Goal: Information Seeking & Learning: Learn about a topic

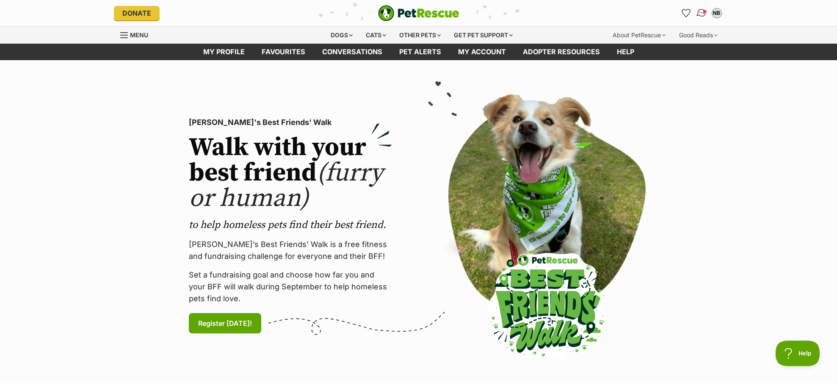
click at [699, 13] on img "Conversations" at bounding box center [700, 13] width 11 height 11
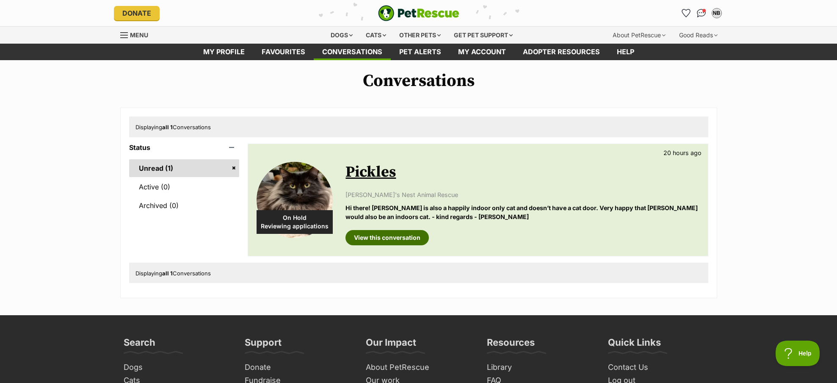
click at [384, 239] on link "View this conversation" at bounding box center [386, 237] width 83 height 15
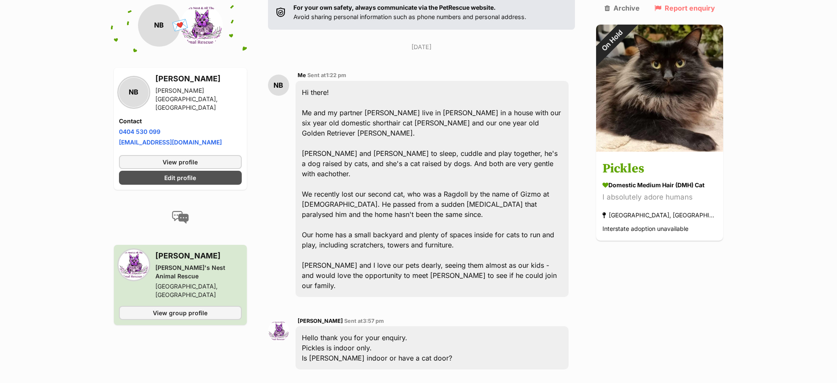
scroll to position [169, 0]
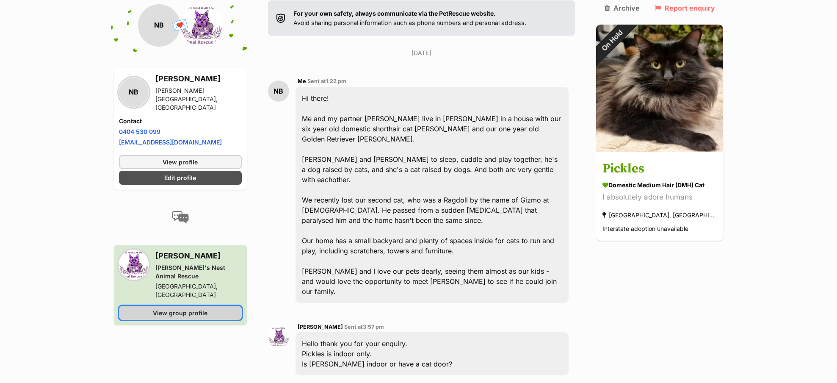
click at [175, 308] on span "View group profile" at bounding box center [180, 312] width 55 height 9
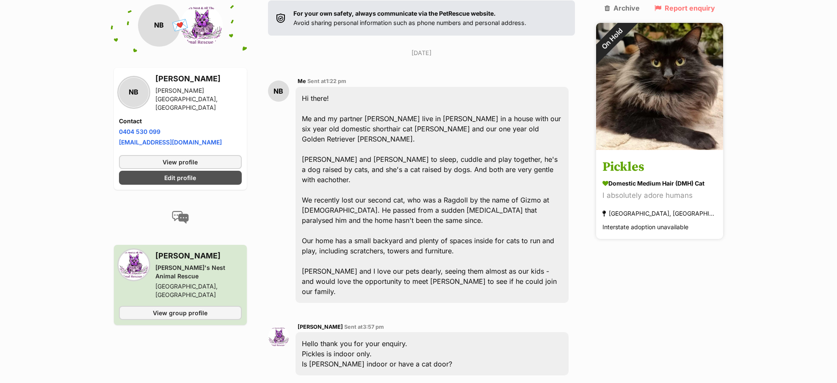
click at [645, 77] on img at bounding box center [659, 86] width 127 height 127
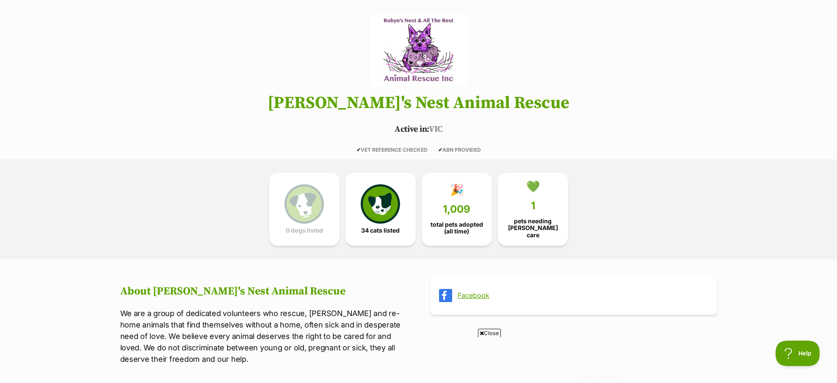
scroll to position [65, 0]
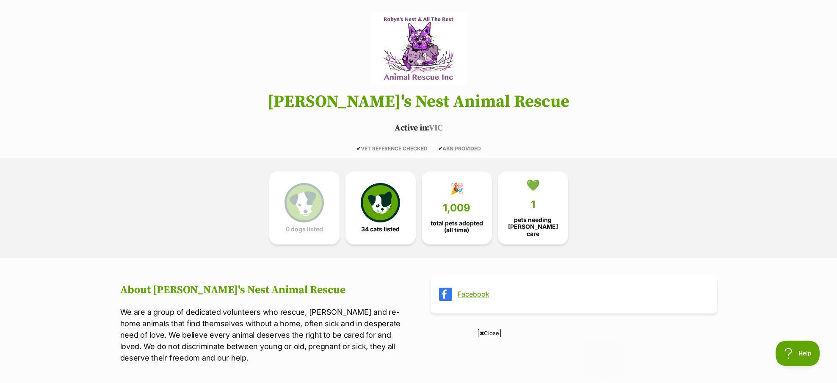
drag, startPoint x: 546, startPoint y: 143, endPoint x: 553, endPoint y: 157, distance: 16.1
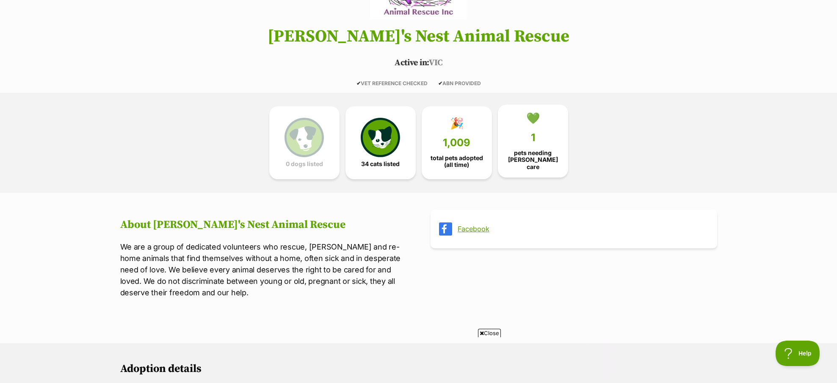
scroll to position [192, 0]
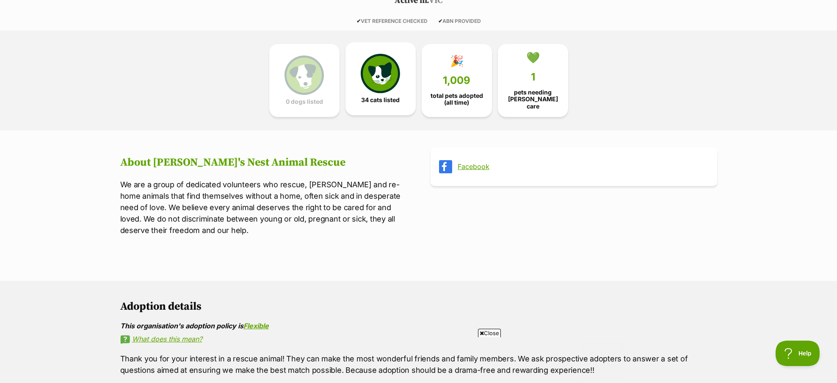
click at [369, 82] on img at bounding box center [380, 73] width 39 height 39
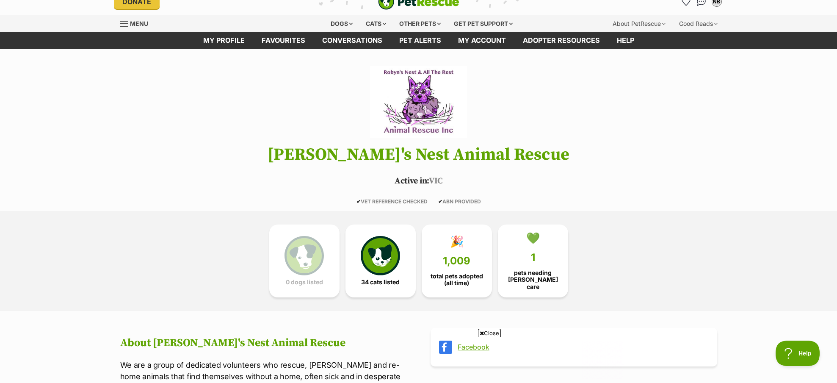
scroll to position [0, 0]
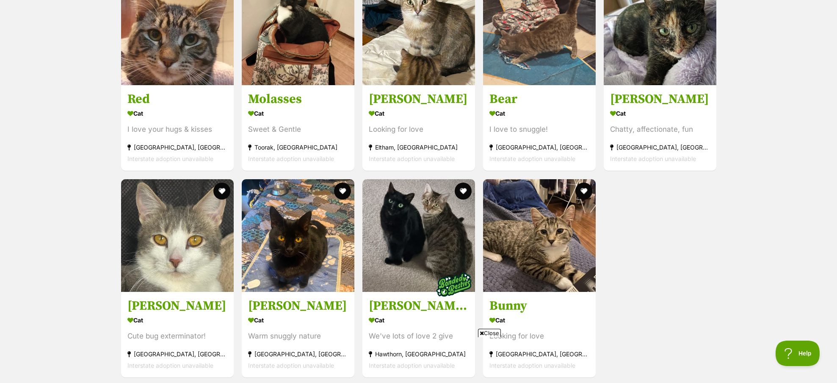
scroll to position [1903, 0]
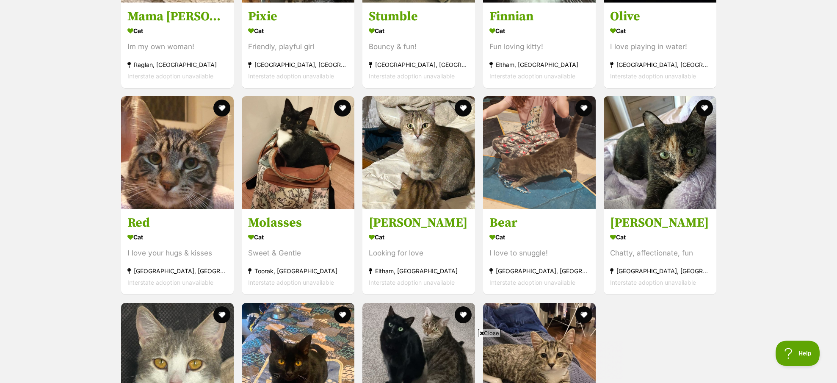
drag, startPoint x: 738, startPoint y: 290, endPoint x: 735, endPoint y: 238, distance: 51.7
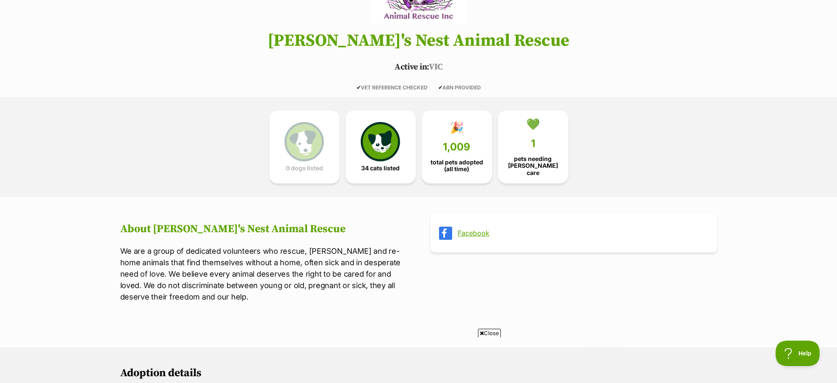
scroll to position [0, 0]
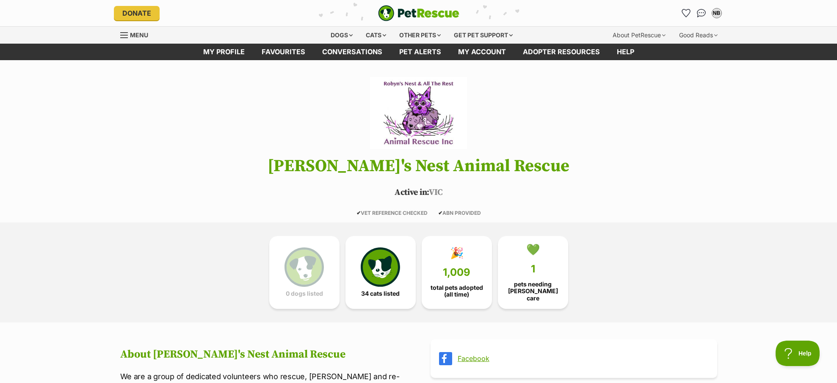
drag, startPoint x: 736, startPoint y: 266, endPoint x: 726, endPoint y: 123, distance: 143.8
click at [509, 257] on link "💚 1 pets needing [PERSON_NAME] care" at bounding box center [533, 270] width 70 height 73
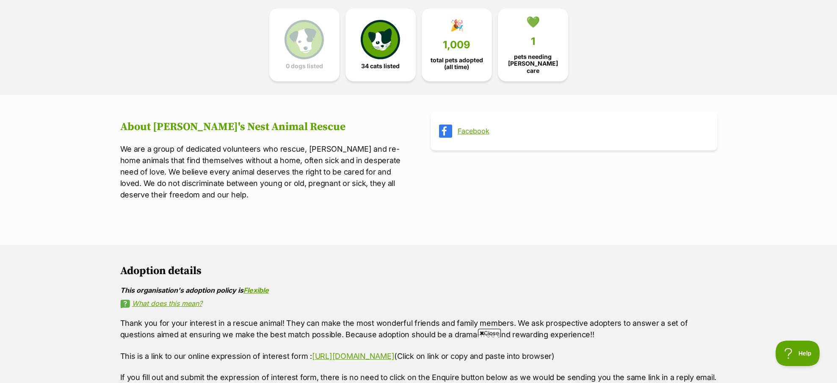
scroll to position [168, 0]
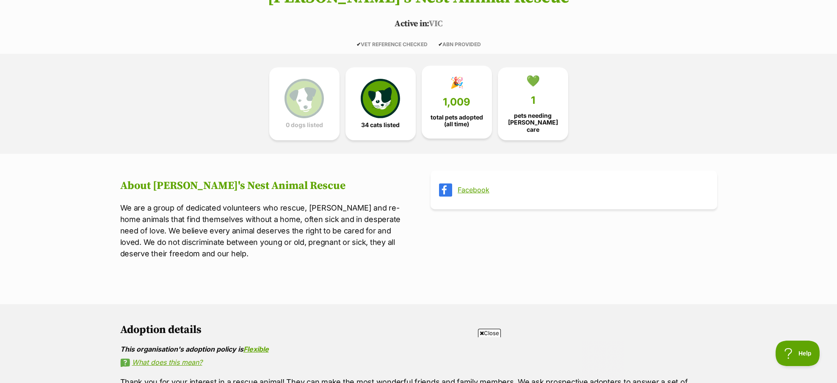
click at [461, 91] on link "🎉 1,009 total pets adopted (all time)" at bounding box center [456, 102] width 70 height 73
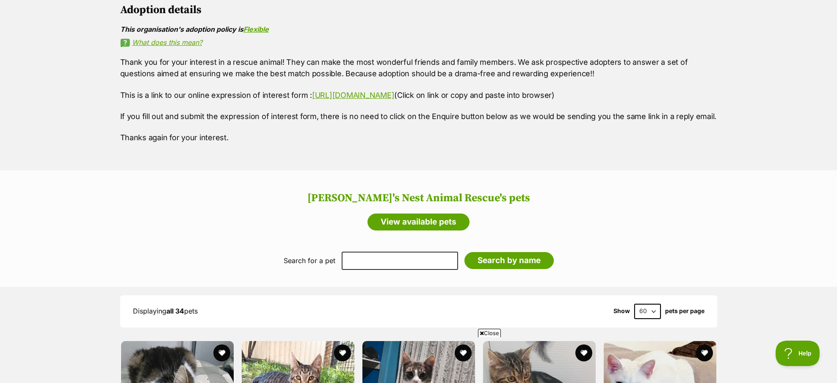
scroll to position [507, 0]
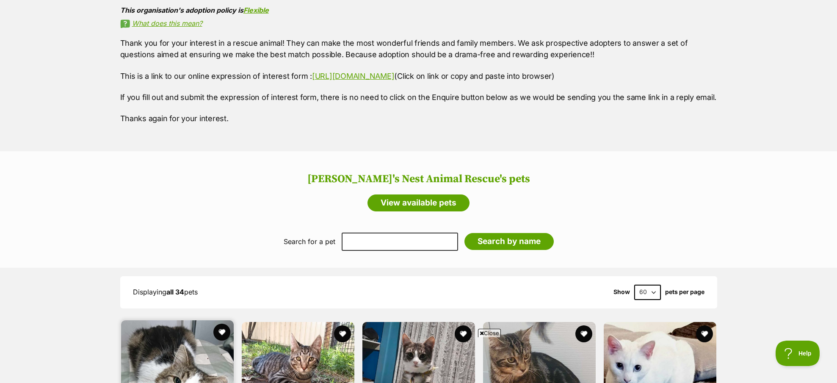
click at [161, 346] on img at bounding box center [177, 376] width 113 height 113
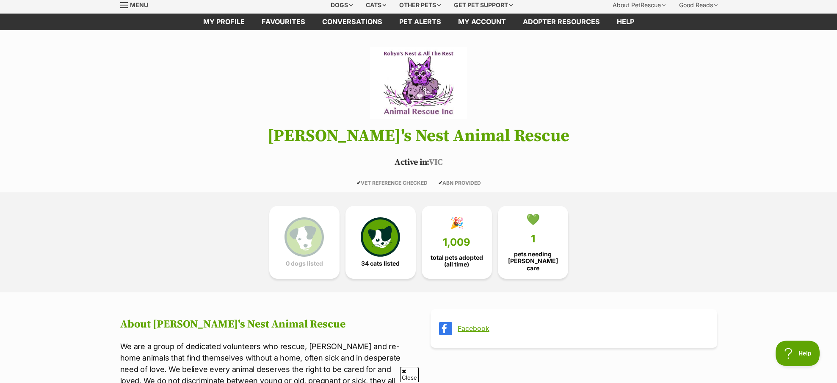
scroll to position [0, 0]
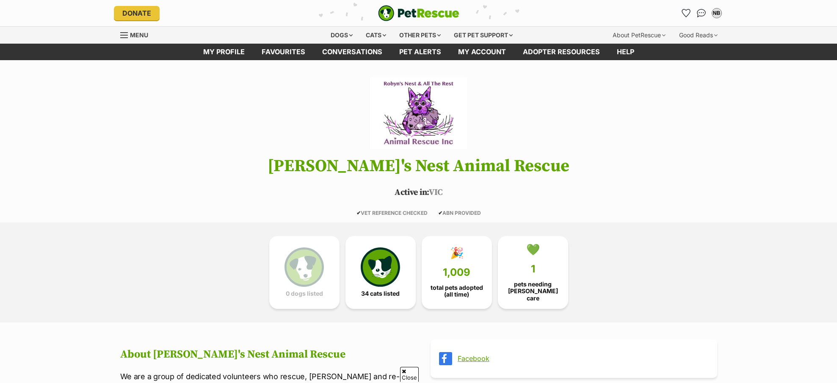
scroll to position [309, 0]
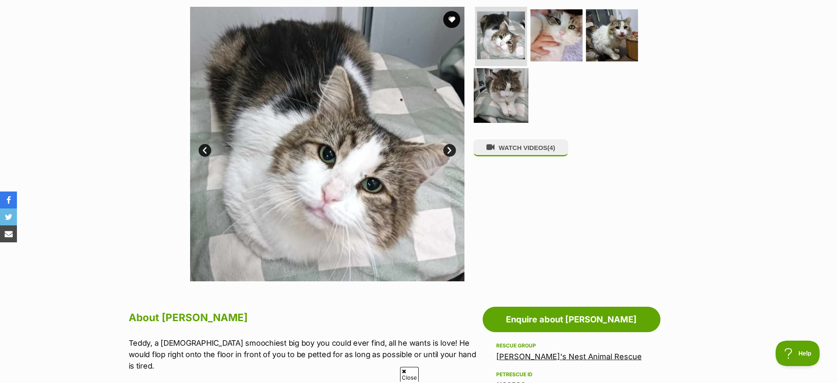
click at [513, 90] on img at bounding box center [501, 95] width 55 height 55
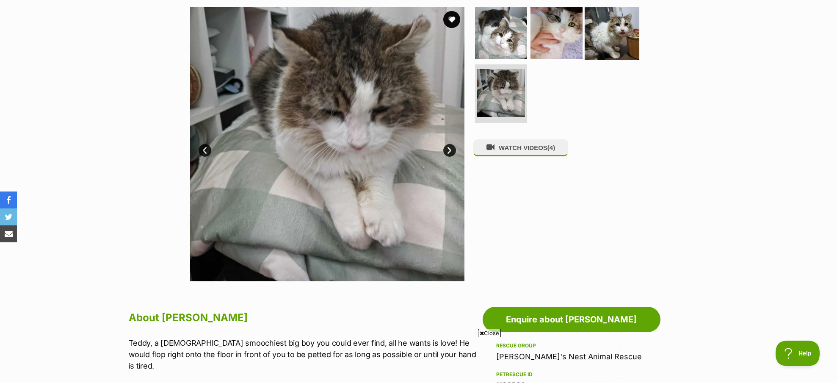
click at [606, 19] on img at bounding box center [611, 33] width 55 height 55
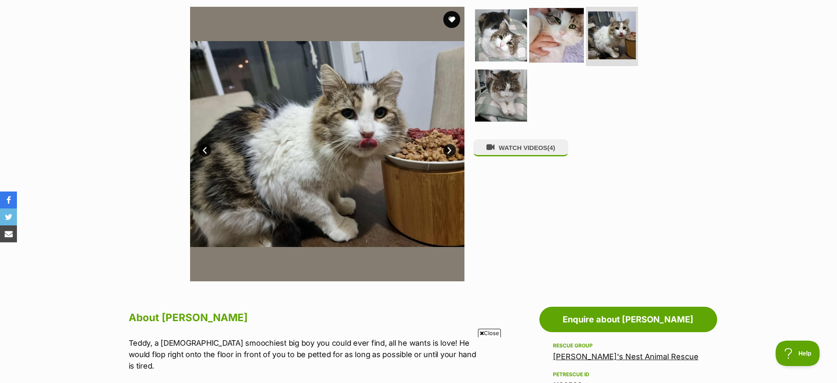
click at [550, 33] on img at bounding box center [556, 35] width 55 height 55
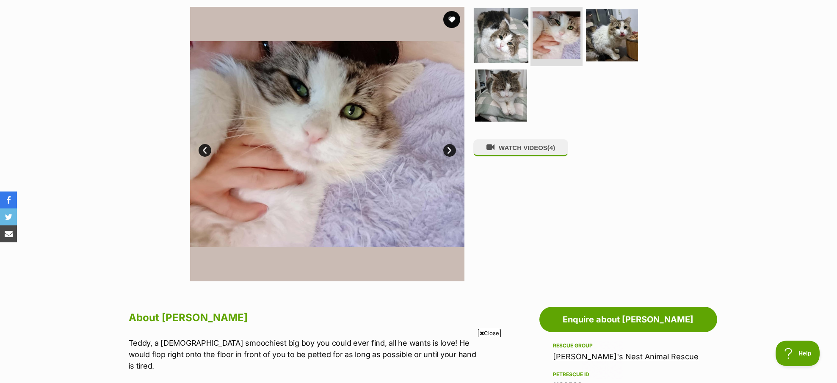
click at [498, 39] on img at bounding box center [501, 35] width 55 height 55
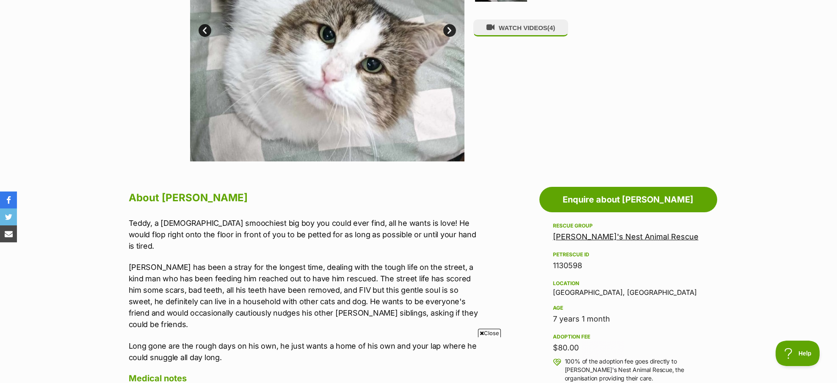
scroll to position [312, 0]
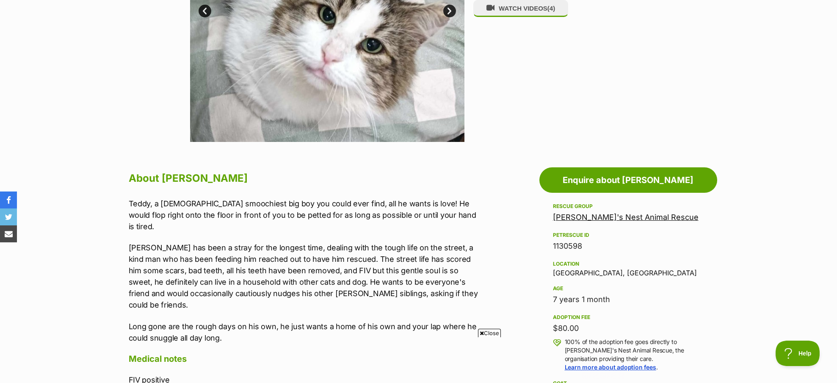
drag, startPoint x: 625, startPoint y: 158, endPoint x: 627, endPoint y: 174, distance: 16.2
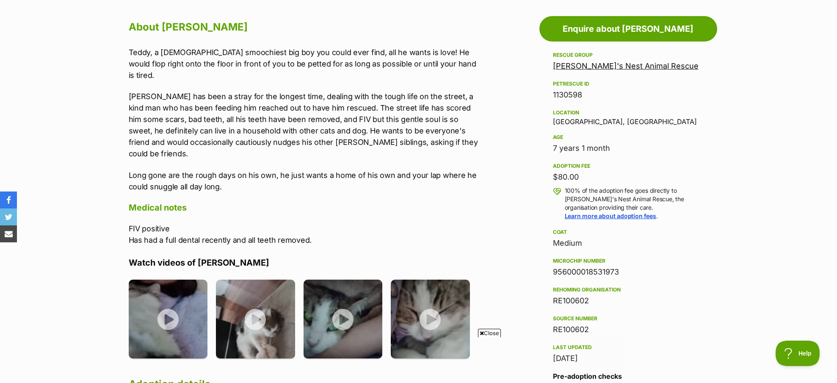
scroll to position [524, 0]
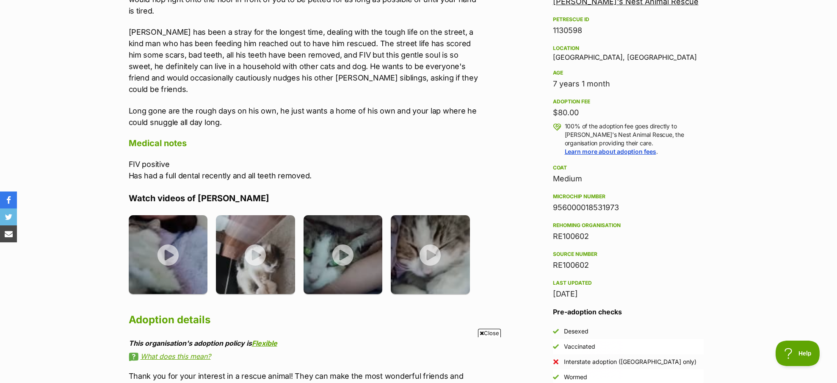
drag, startPoint x: 300, startPoint y: 137, endPoint x: 309, endPoint y: 122, distance: 17.3
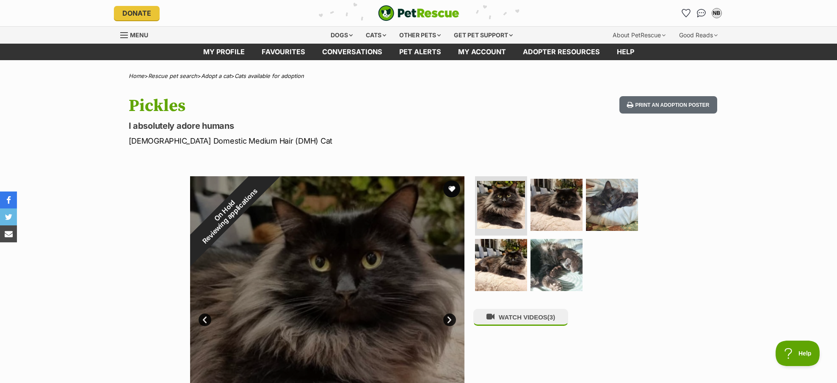
drag, startPoint x: 434, startPoint y: 165, endPoint x: 455, endPoint y: 69, distance: 98.5
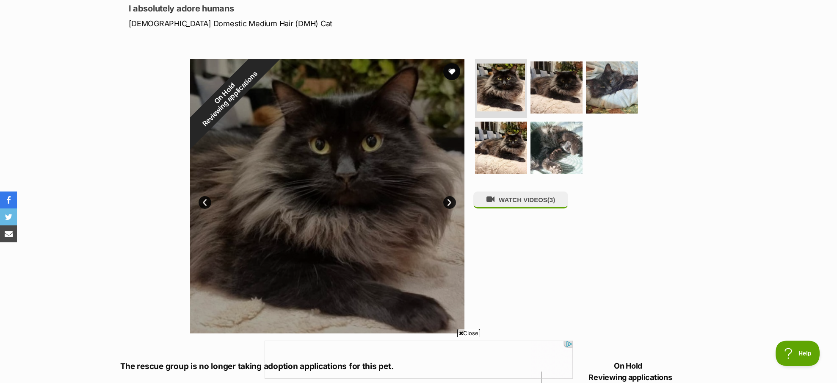
scroll to position [127, 0]
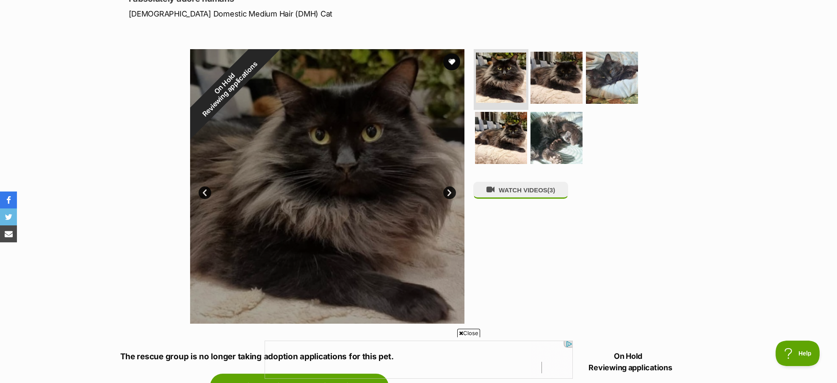
click at [512, 77] on img at bounding box center [501, 77] width 50 height 50
click at [536, 70] on img at bounding box center [556, 77] width 55 height 55
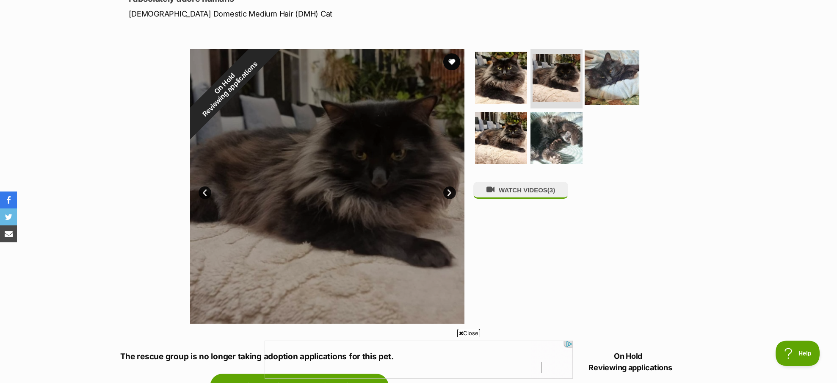
click at [607, 69] on img at bounding box center [611, 77] width 55 height 55
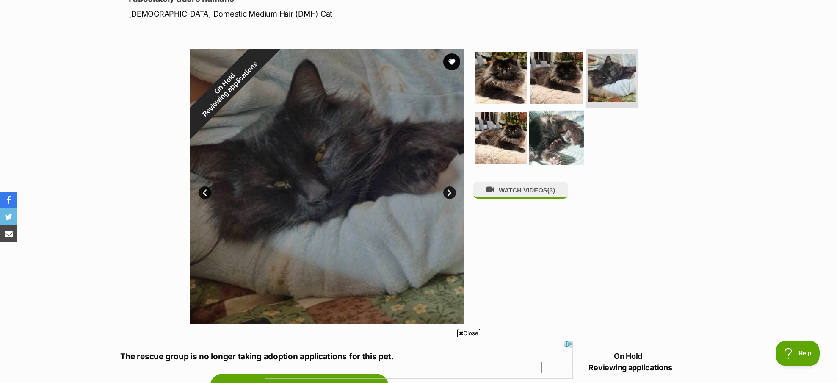
click at [571, 139] on img at bounding box center [556, 137] width 55 height 55
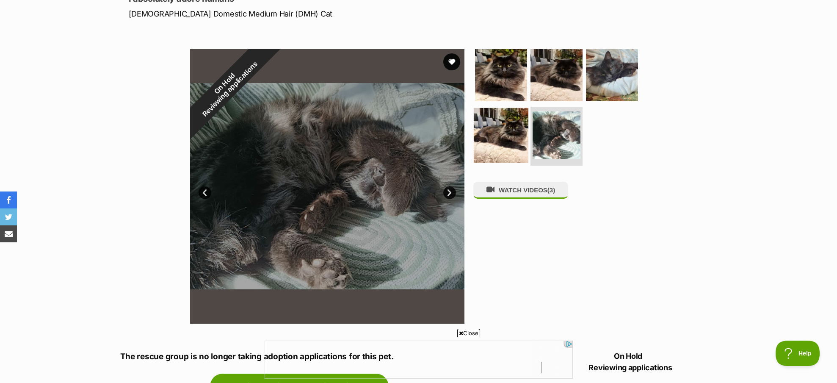
click at [504, 142] on img at bounding box center [501, 134] width 55 height 55
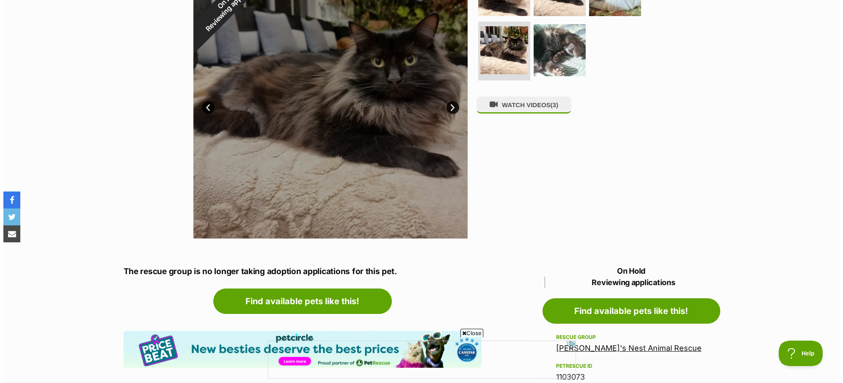
scroll to position [212, 0]
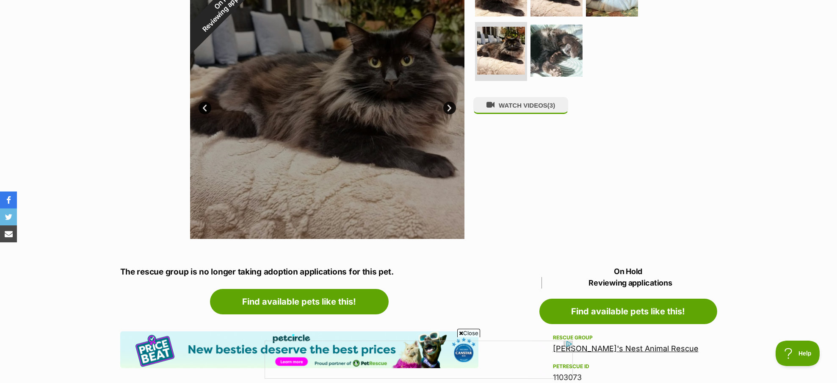
click at [530, 100] on div "WATCH VIDEOS (3)" at bounding box center [559, 101] width 173 height 274
click at [530, 105] on button "WATCH VIDEOS (3)" at bounding box center [520, 105] width 95 height 17
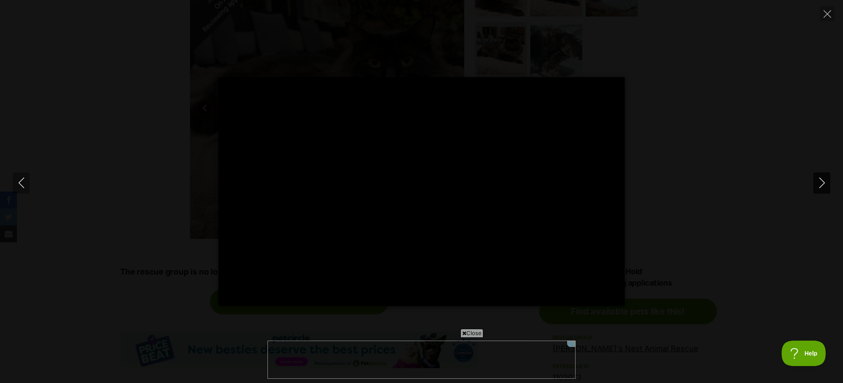
click at [821, 182] on icon "Next" at bounding box center [822, 182] width 11 height 11
type input "24.02"
click at [824, 183] on icon "Next" at bounding box center [822, 182] width 6 height 11
type input "26.18"
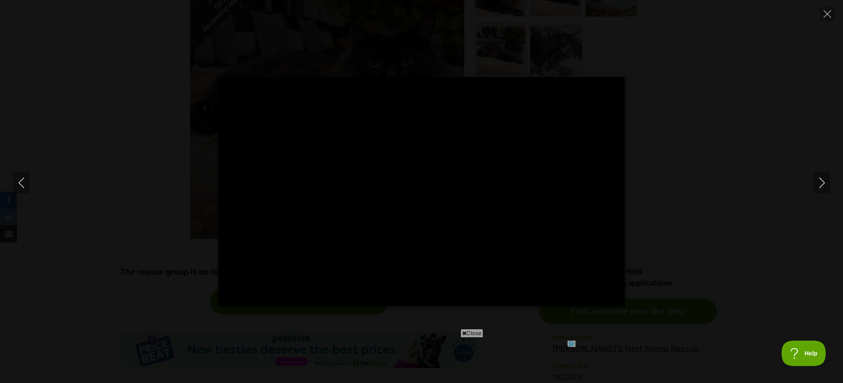
type input "33.12"
type input "33.64"
